Goal: Information Seeking & Learning: Learn about a topic

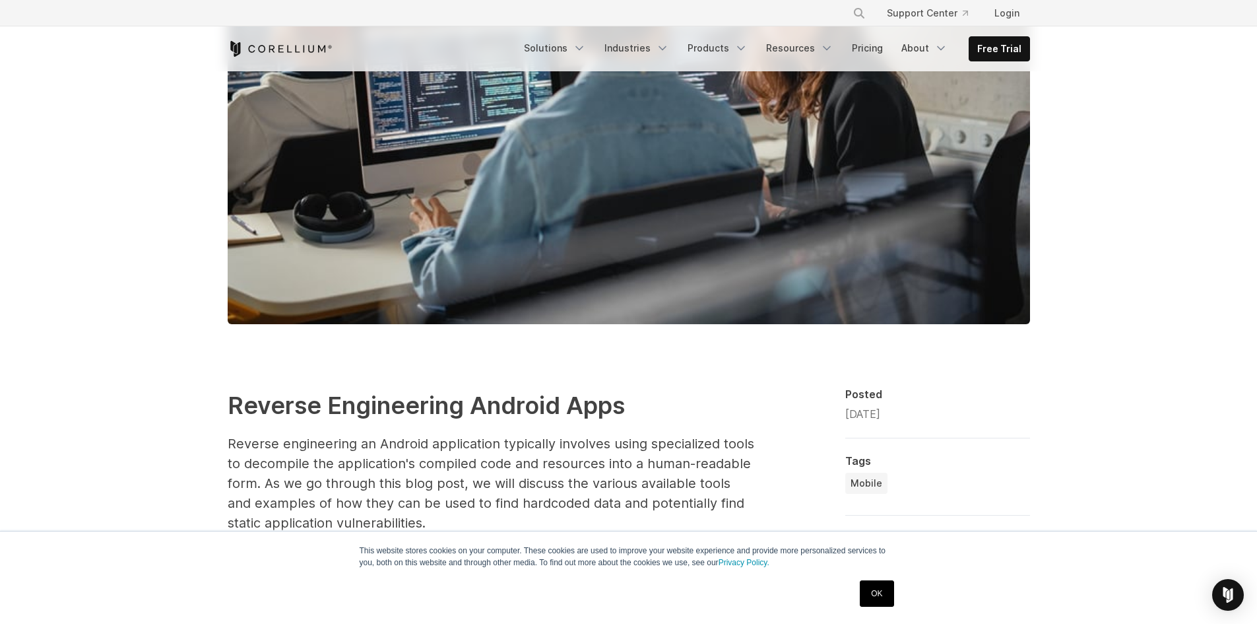
scroll to position [1452, 0]
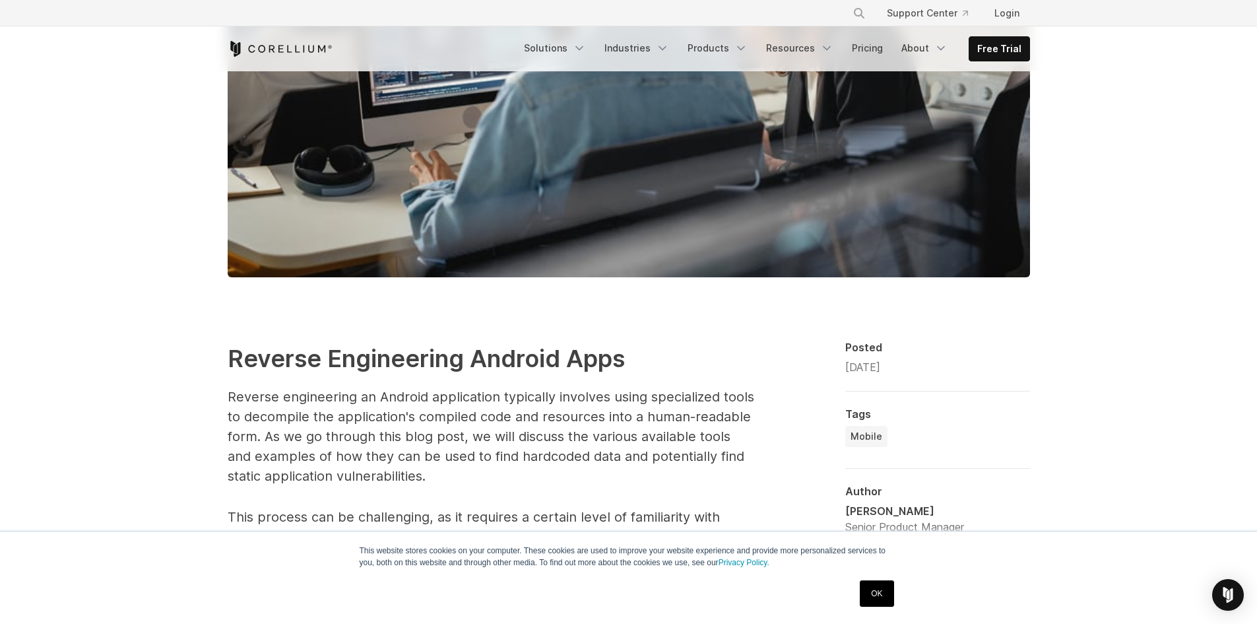
drag, startPoint x: 253, startPoint y: 307, endPoint x: 304, endPoint y: 308, distance: 50.8
drag, startPoint x: 255, startPoint y: 376, endPoint x: 296, endPoint y: 380, distance: 41.1
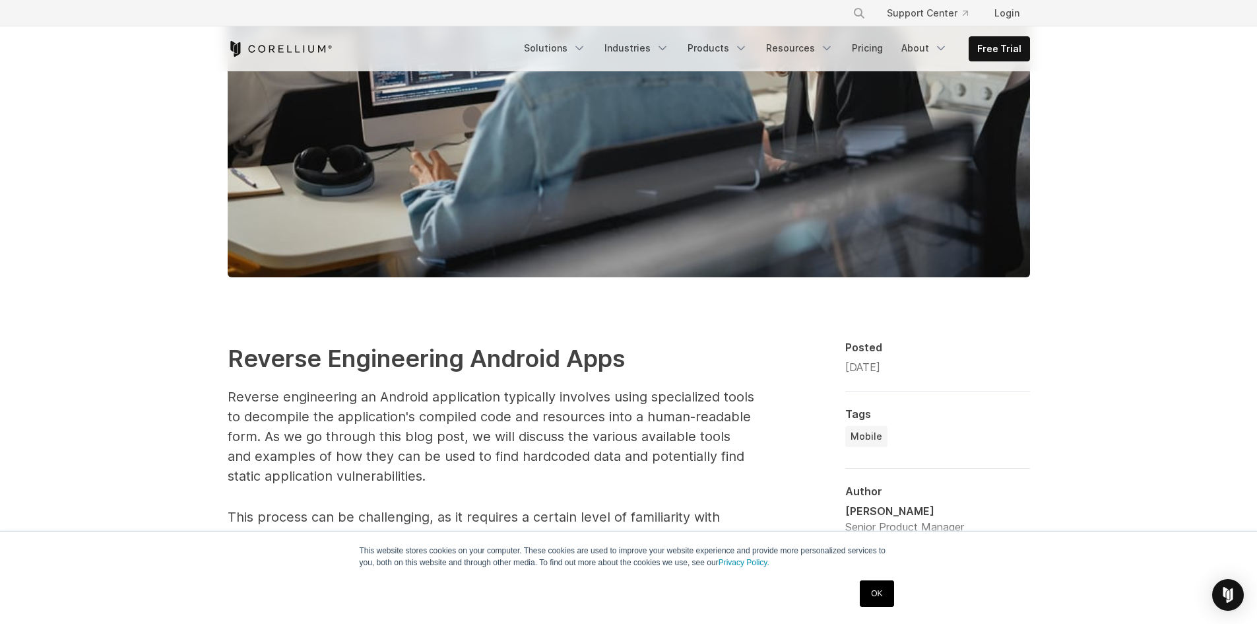
drag, startPoint x: 255, startPoint y: 380, endPoint x: 296, endPoint y: 378, distance: 41.6
drag, startPoint x: 291, startPoint y: 378, endPoint x: 443, endPoint y: 374, distance: 151.9
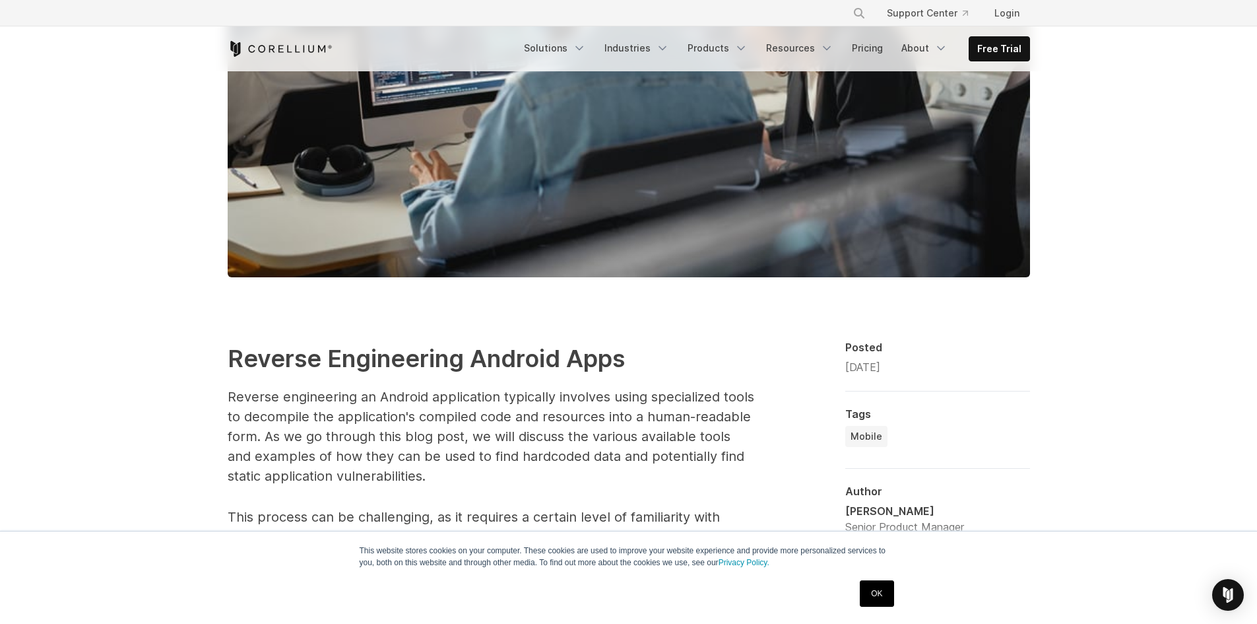
drag, startPoint x: 256, startPoint y: 375, endPoint x: 501, endPoint y: 401, distance: 246.2
copy li "Strings: A simple utility that extracts and displays printable strings from a b…"
click at [908, 341] on div "**********" at bounding box center [938, 496] width 185 height 311
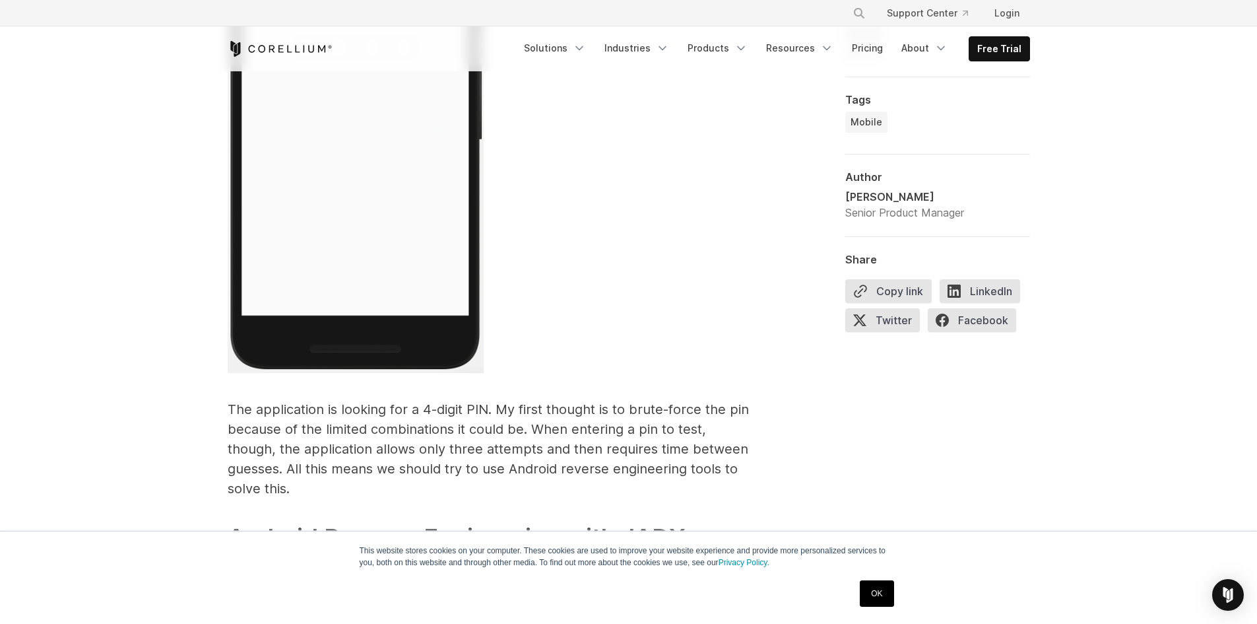
scroll to position [3895, 0]
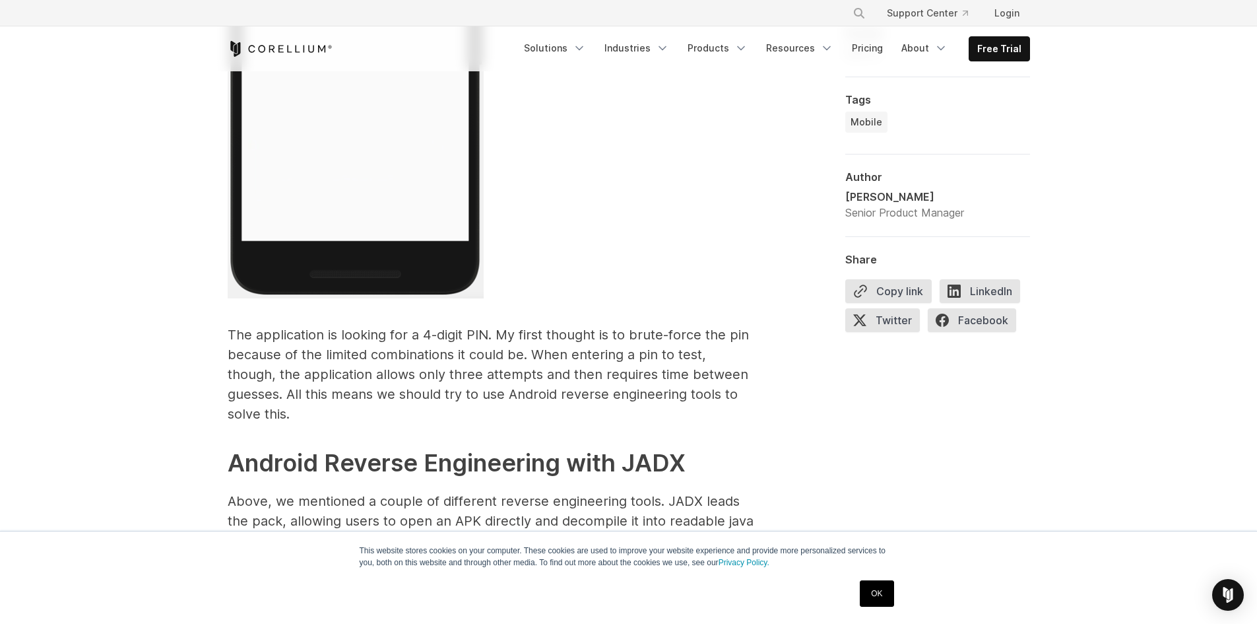
scroll to position [3961, 0]
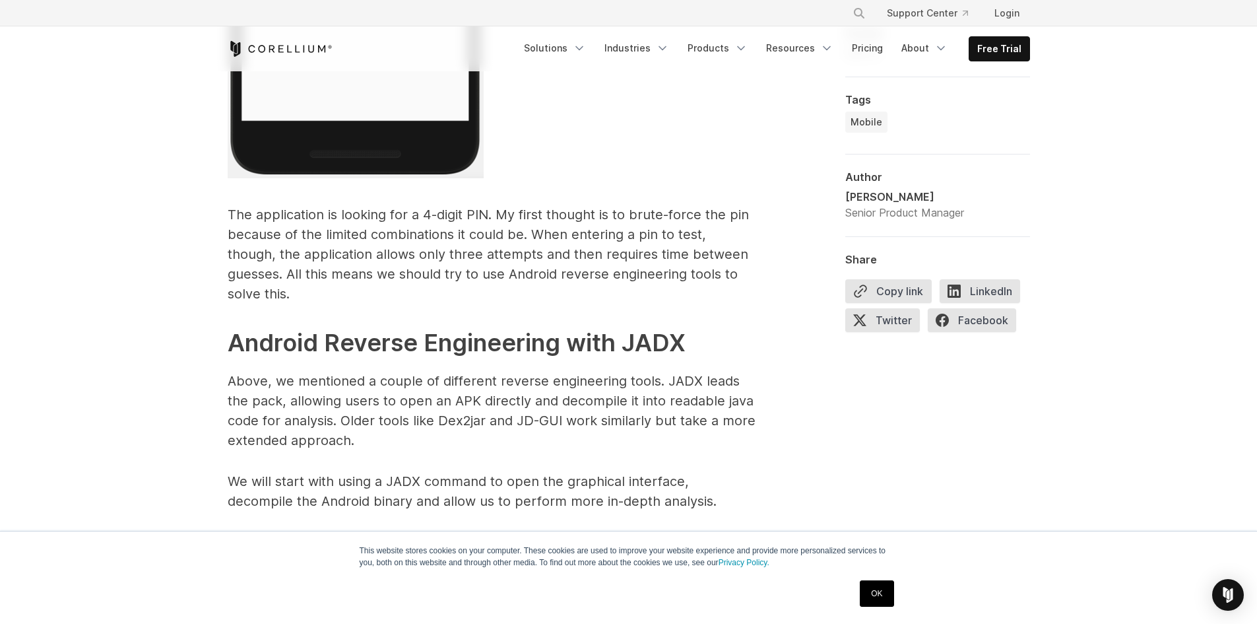
scroll to position [4159, 0]
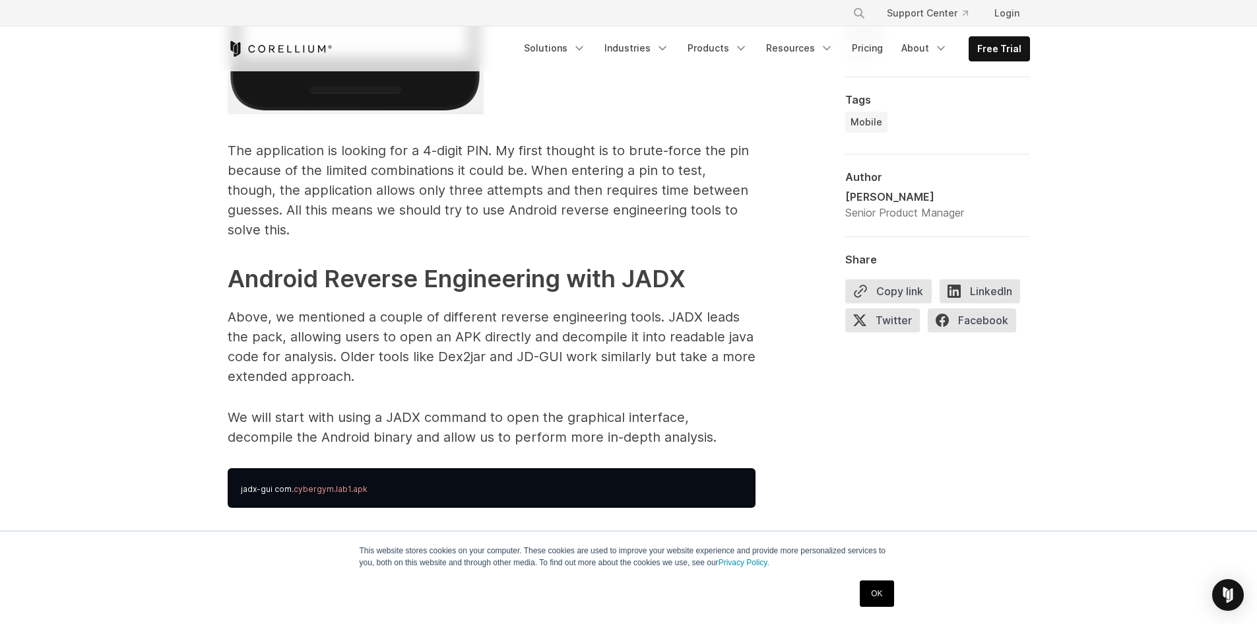
scroll to position [4225, 0]
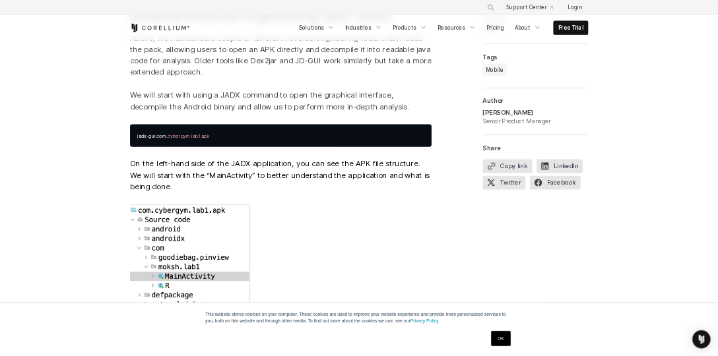
scroll to position [4423, 0]
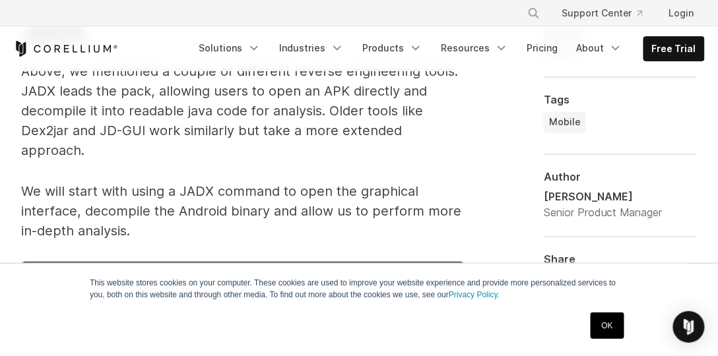
drag, startPoint x: 230, startPoint y: 152, endPoint x: 260, endPoint y: 129, distance: 37.8
drag, startPoint x: 260, startPoint y: 129, endPoint x: 614, endPoint y: 330, distance: 406.8
click at [614, 330] on link "OK" at bounding box center [608, 326] width 34 height 26
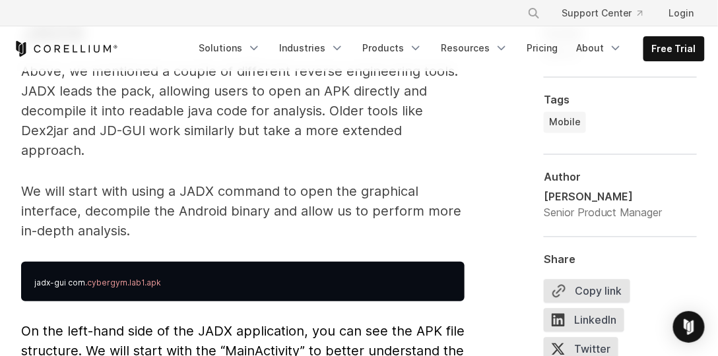
drag, startPoint x: 226, startPoint y: 199, endPoint x: 233, endPoint y: 165, distance: 35.1
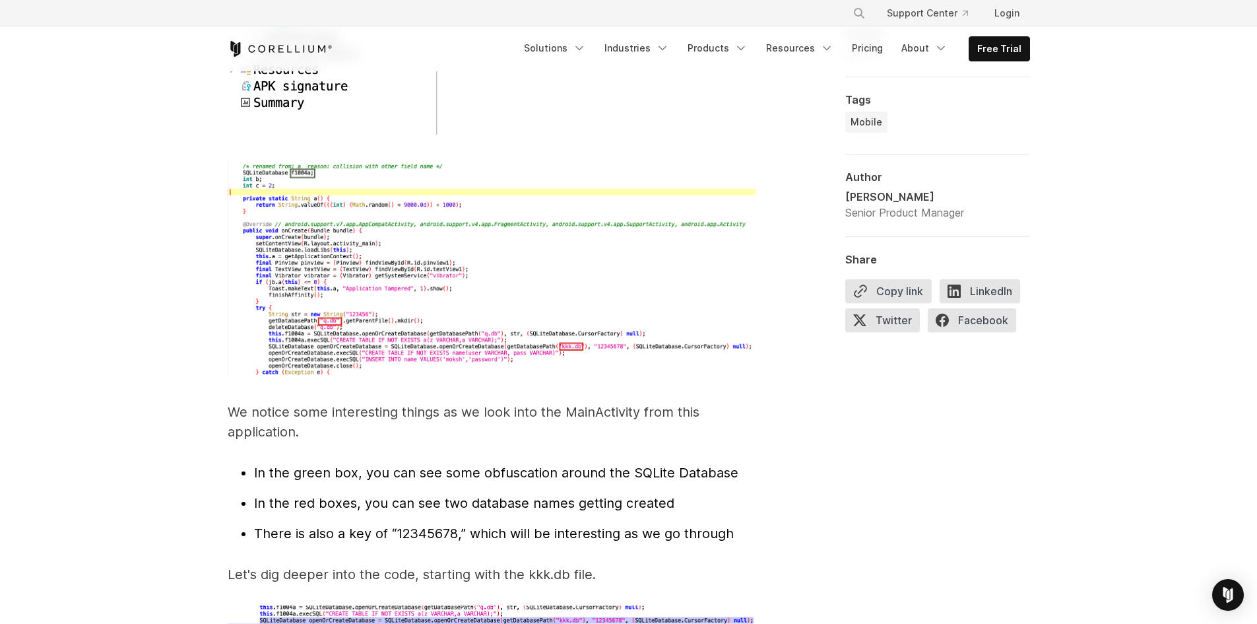
scroll to position [4904, 0]
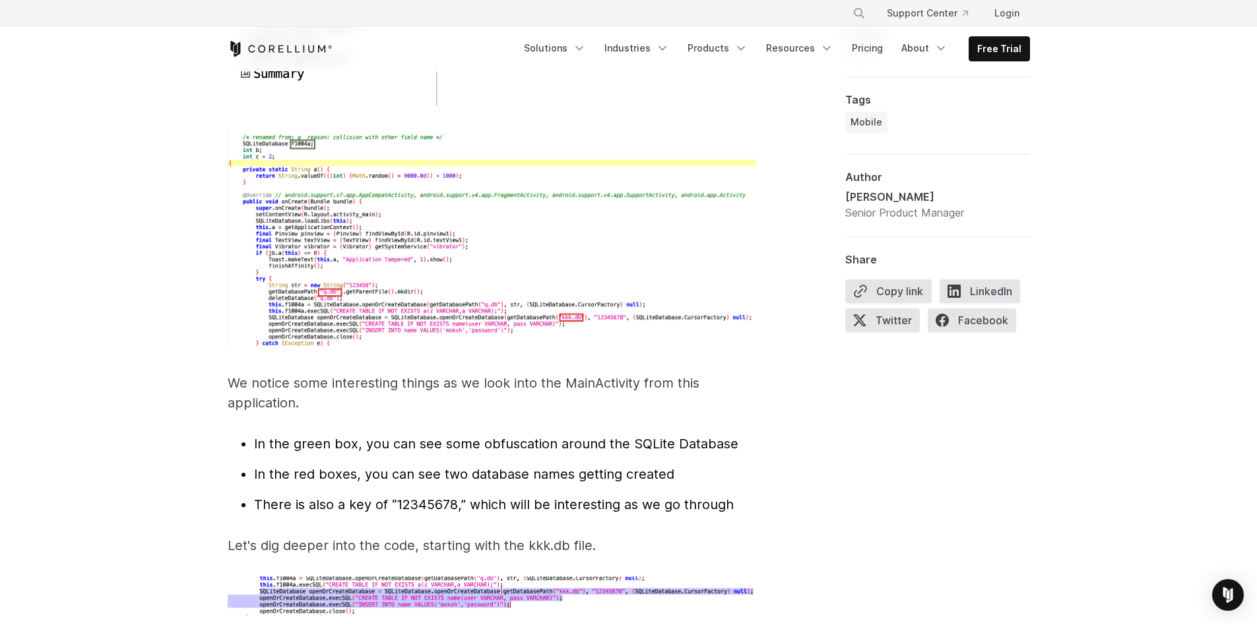
drag, startPoint x: 285, startPoint y: 140, endPoint x: 301, endPoint y: 155, distance: 21.9
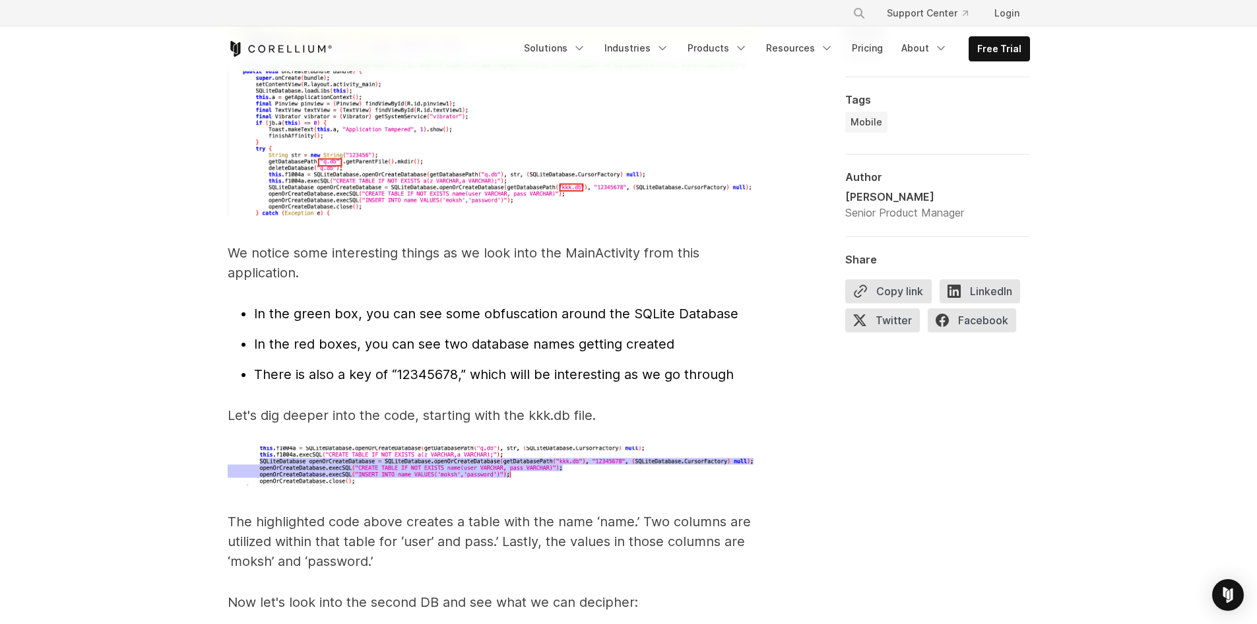
scroll to position [5036, 0]
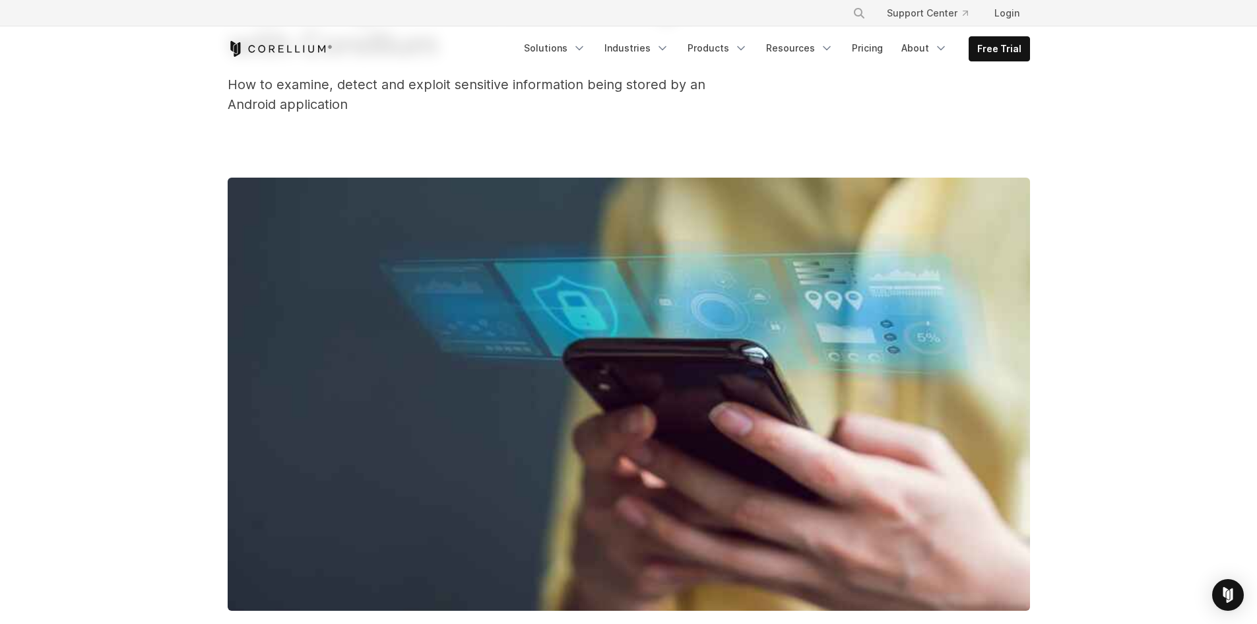
scroll to position [1056, 0]
